Goal: Task Accomplishment & Management: Use online tool/utility

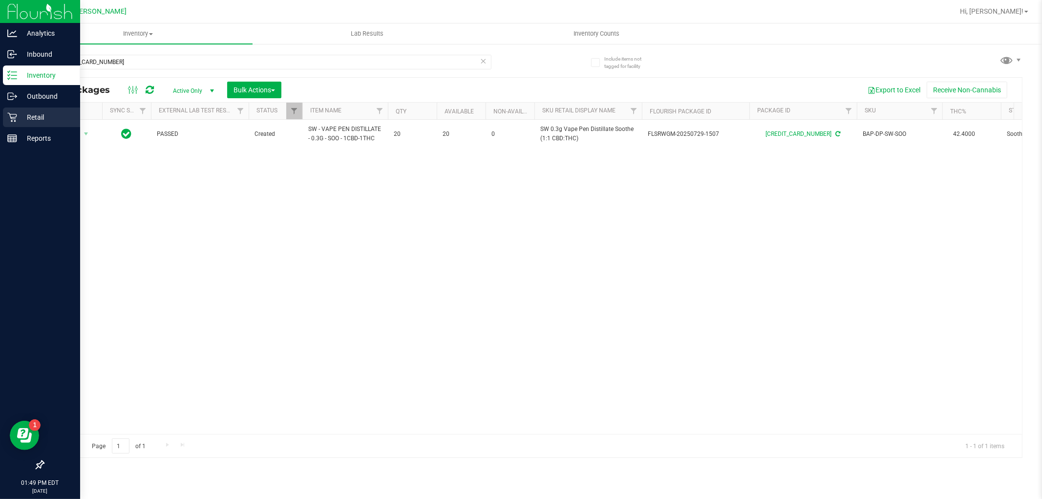
click at [13, 115] on icon at bounding box center [12, 117] width 10 height 10
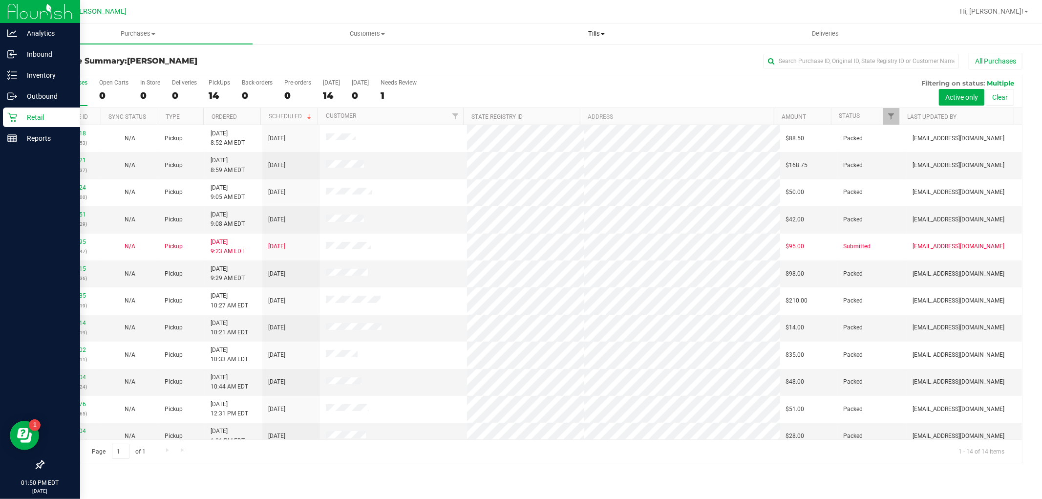
click at [595, 30] on span "Tills" at bounding box center [596, 33] width 228 height 9
click at [529, 61] on span "Manage tills" at bounding box center [515, 59] width 66 height 8
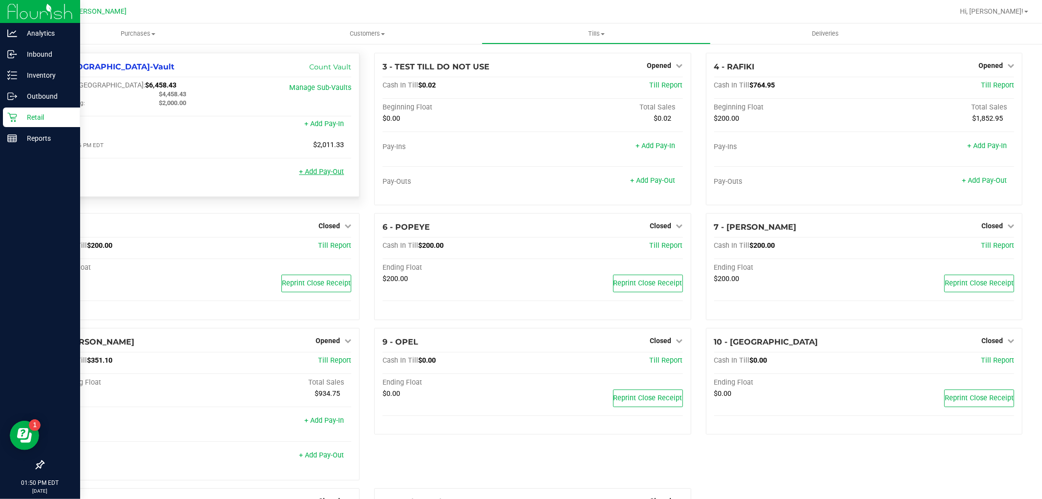
click at [319, 173] on link "+ Add Pay-Out" at bounding box center [321, 172] width 45 height 8
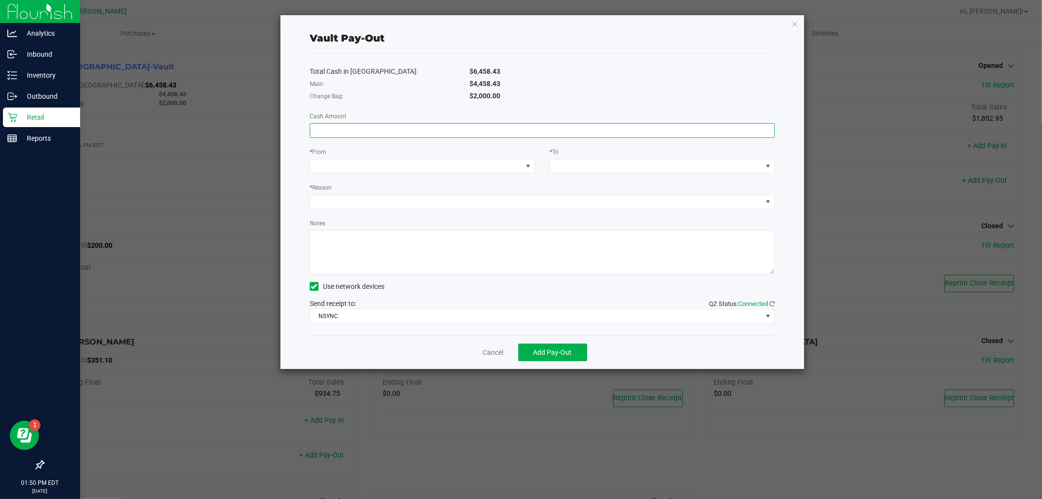
click at [476, 131] on input at bounding box center [542, 131] width 464 height 14
type input "$4,458.43"
click at [438, 172] on span at bounding box center [416, 166] width 212 height 14
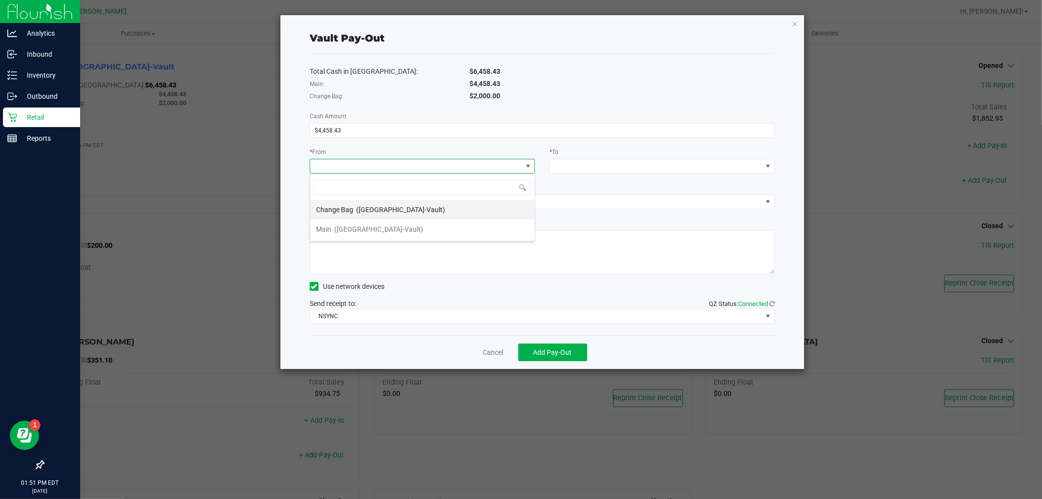
scroll to position [15, 225]
click at [373, 226] on span "([GEOGRAPHIC_DATA]-Vault)" at bounding box center [378, 229] width 89 height 8
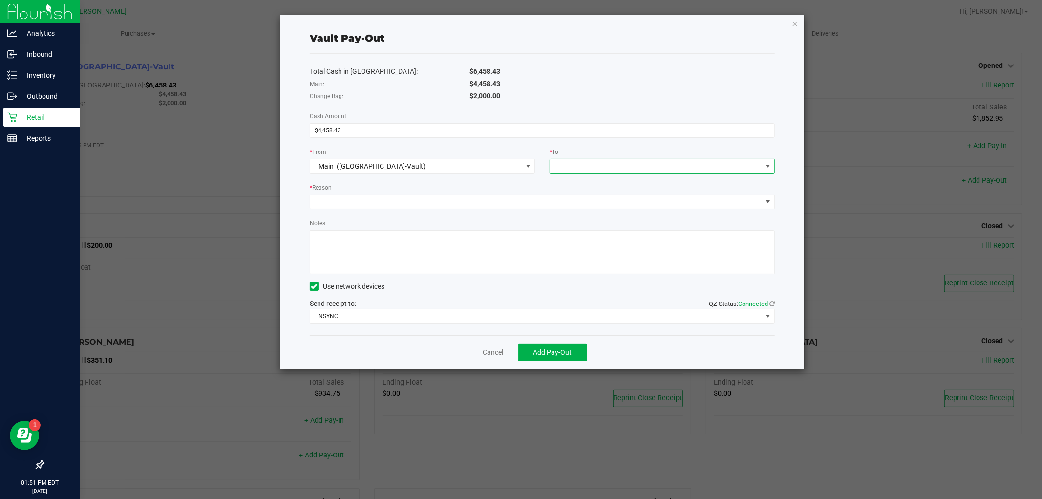
click at [646, 163] on span at bounding box center [656, 166] width 212 height 14
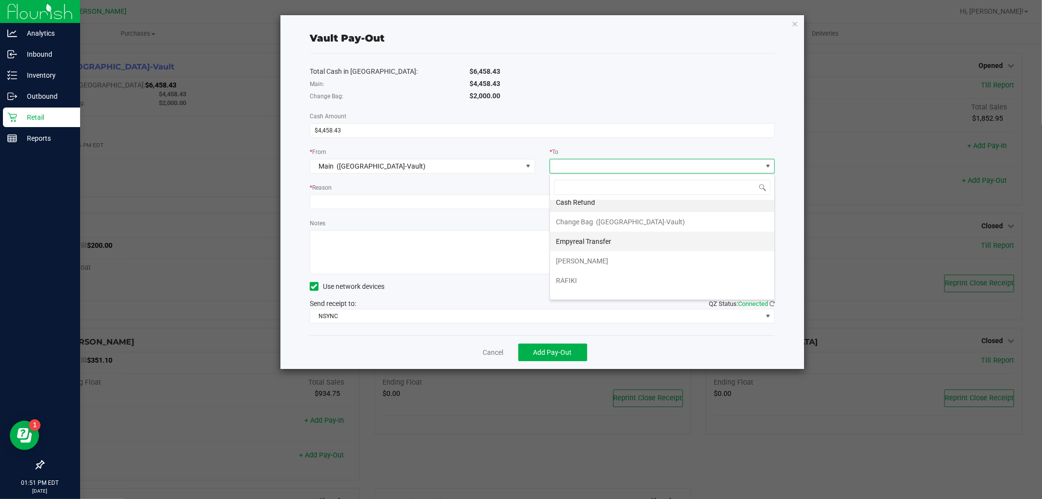
scroll to position [20, 0]
click at [617, 231] on li "Empyreal Transfer" at bounding box center [662, 229] width 224 height 20
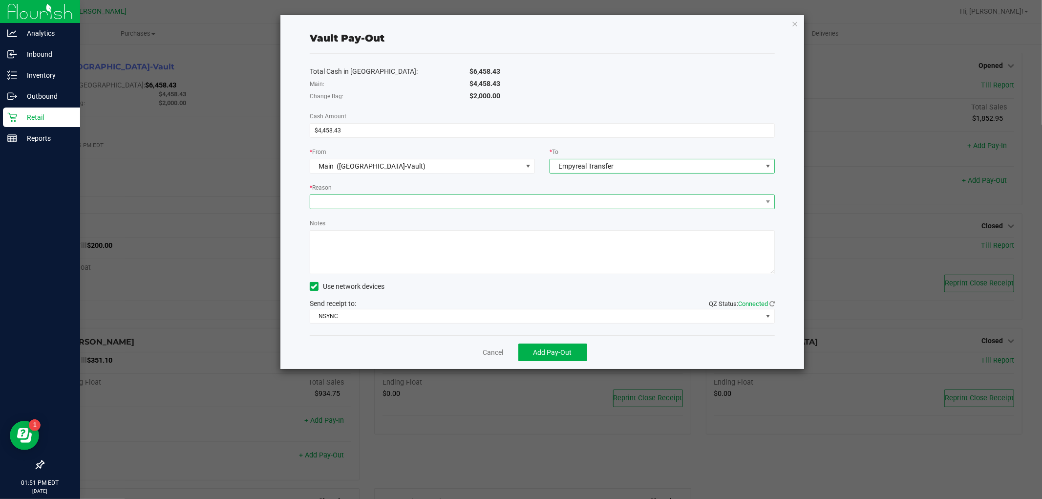
click at [367, 208] on span at bounding box center [536, 202] width 452 height 14
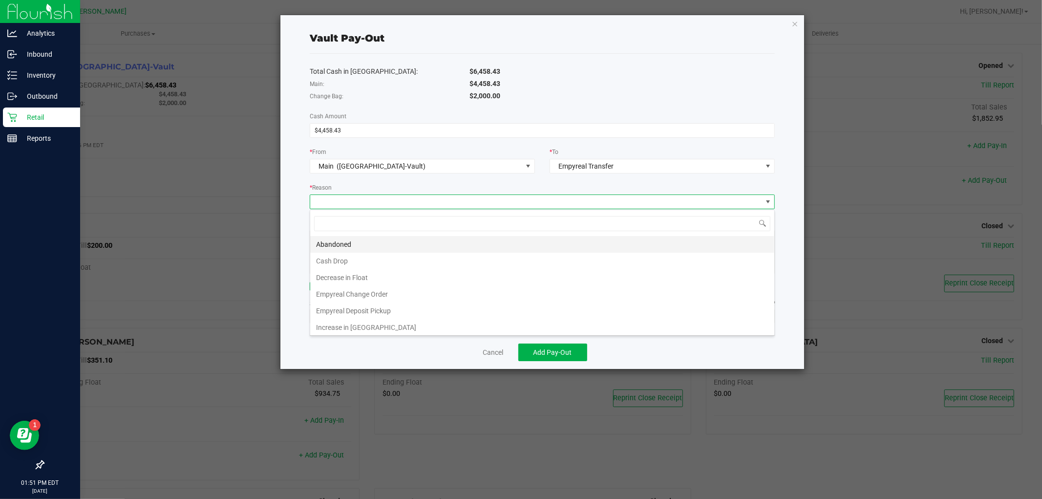
scroll to position [2, 0]
click at [383, 305] on li "Empyreal Deposit Pickup" at bounding box center [542, 309] width 464 height 17
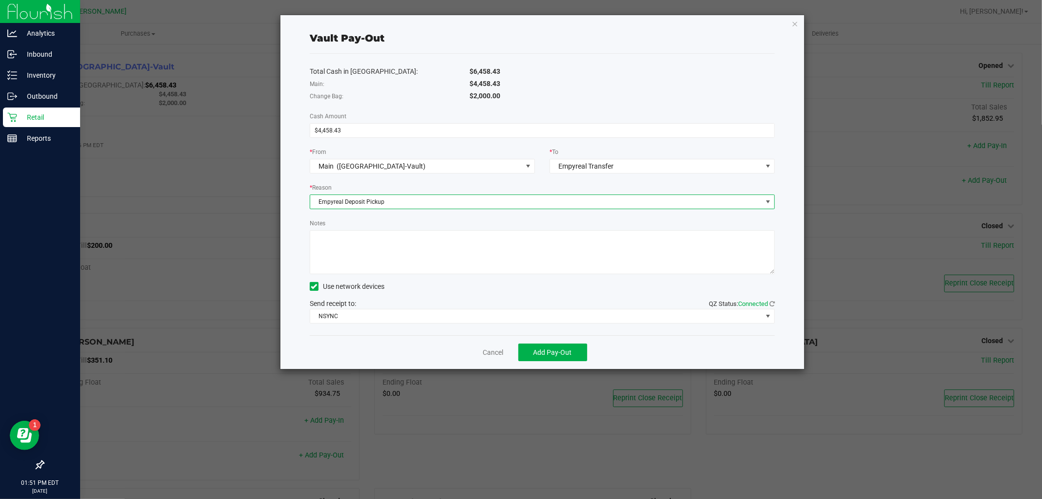
click at [394, 246] on textarea "Notes" at bounding box center [542, 252] width 465 height 44
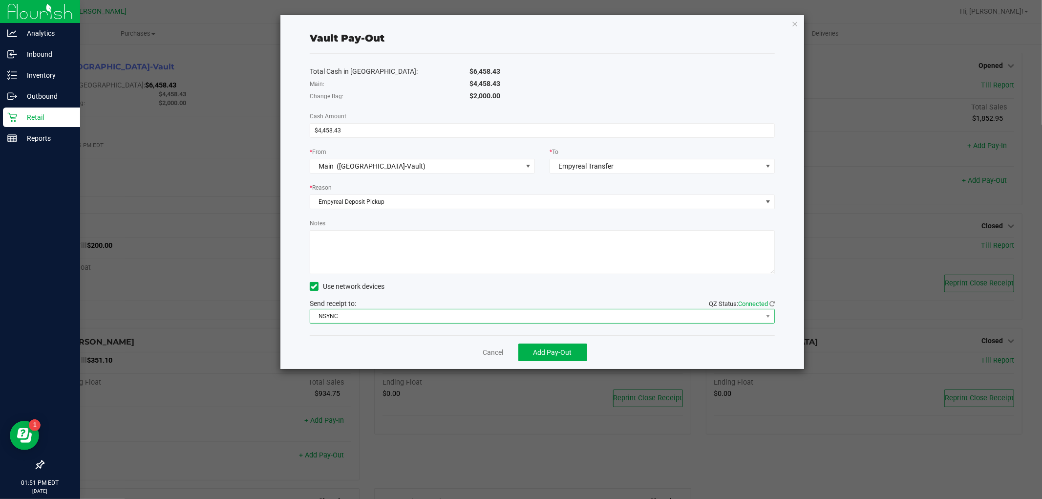
click at [382, 322] on span "NSYNC" at bounding box center [536, 316] width 452 height 14
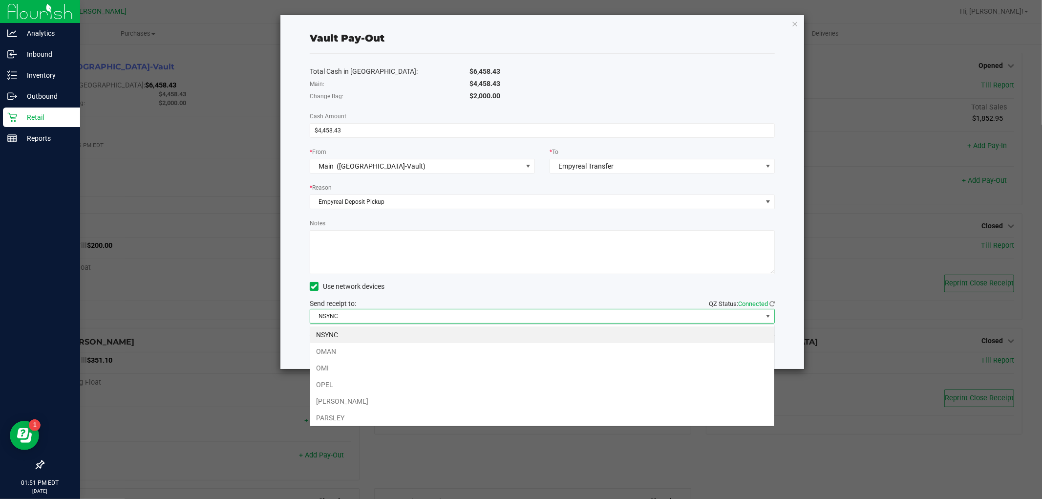
scroll to position [15, 465]
click at [348, 369] on li "OMI" at bounding box center [542, 368] width 464 height 17
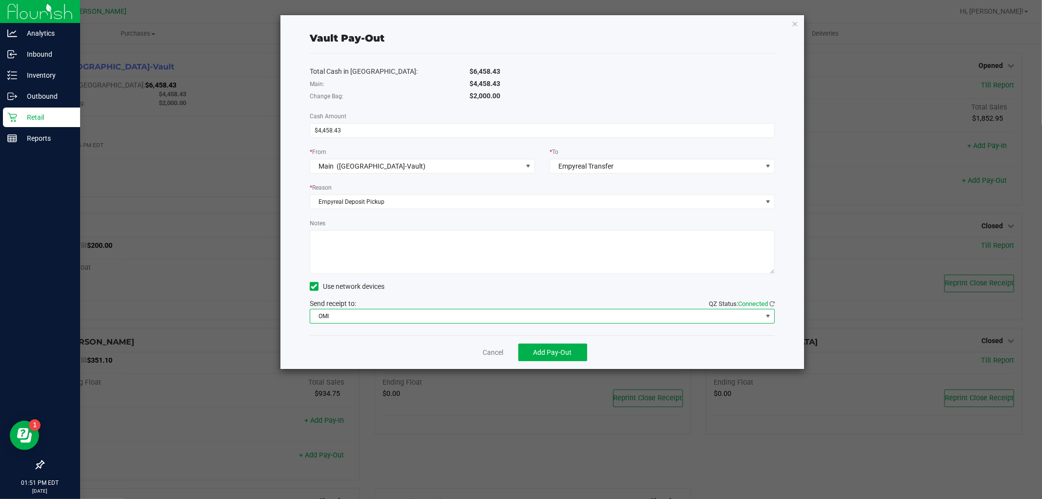
click at [284, 271] on div "Vault Pay-Out Total Cash in Vault: $6,458.43 Main: $4,458.43 Change Bag: $2,000…" at bounding box center [542, 192] width 524 height 354
click at [575, 354] on button "Add Pay-Out" at bounding box center [552, 353] width 69 height 18
click at [490, 349] on link "Dismiss" at bounding box center [489, 352] width 23 height 10
